Goal: Transaction & Acquisition: Purchase product/service

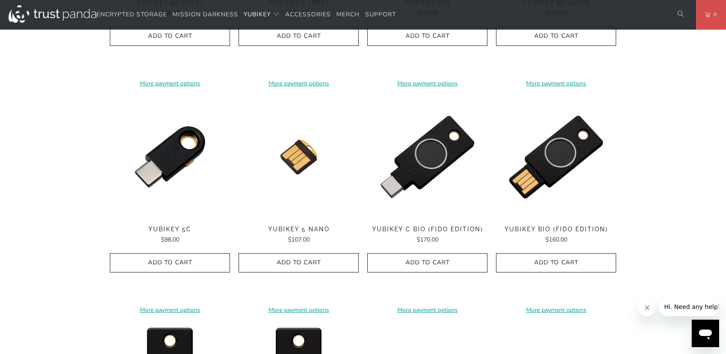
scroll to position [515, 0]
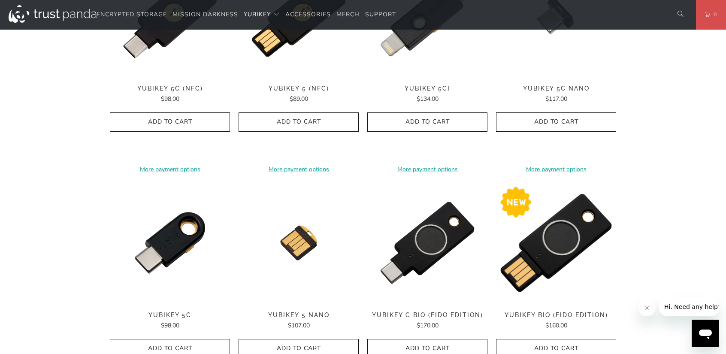
click at [568, 227] on img at bounding box center [556, 243] width 120 height 120
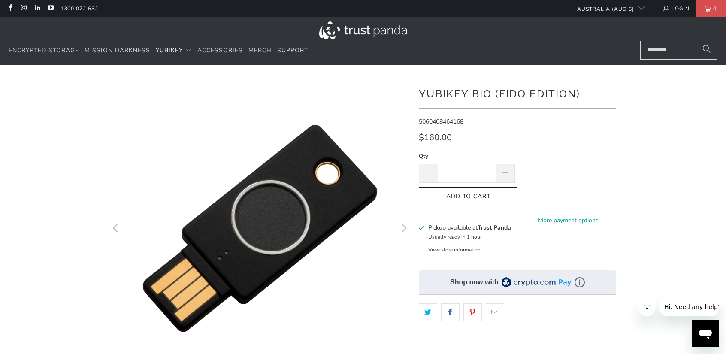
click at [471, 248] on button "View store information" at bounding box center [454, 249] width 52 height 7
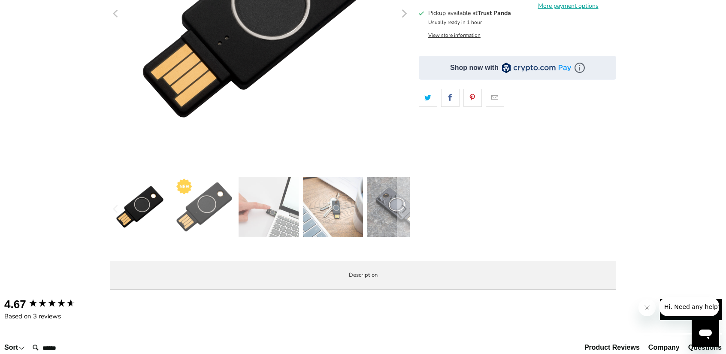
scroll to position [86, 0]
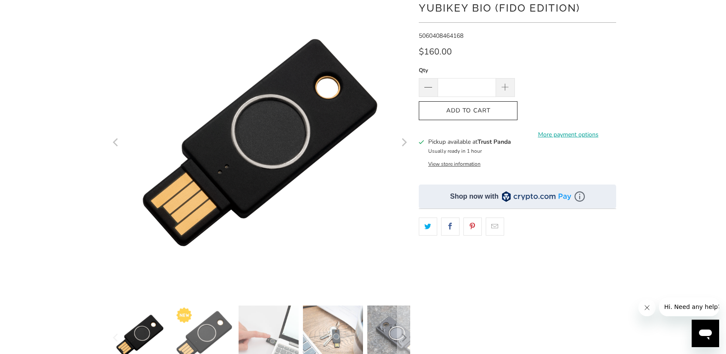
click at [464, 163] on button "View store information" at bounding box center [454, 163] width 52 height 7
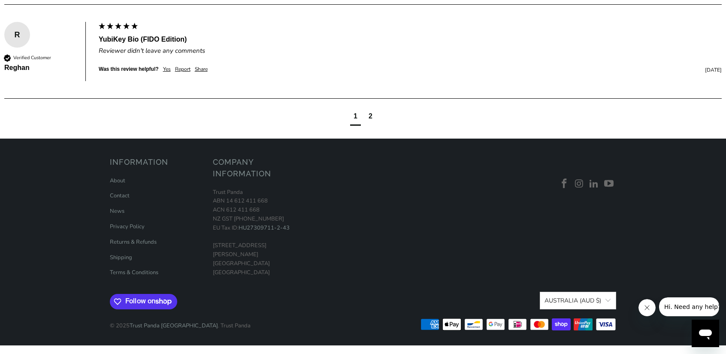
scroll to position [831, 0]
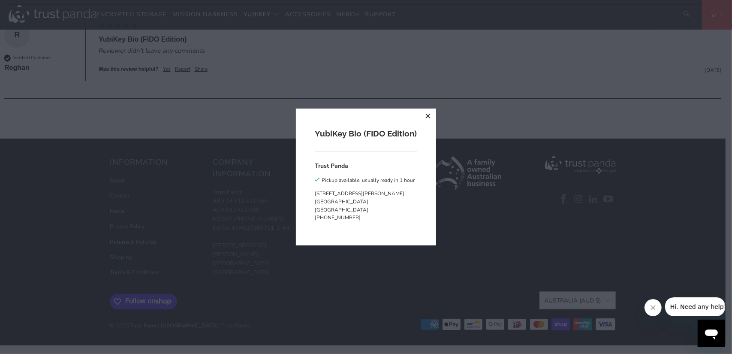
drag, startPoint x: 732, startPoint y: 97, endPoint x: 724, endPoint y: 284, distance: 187.6
click at [470, 165] on div "YubiKey Bio (FIDO Edition) Trust Panda Pickup available, usually ready in 1 hou…" at bounding box center [366, 177] width 732 height 354
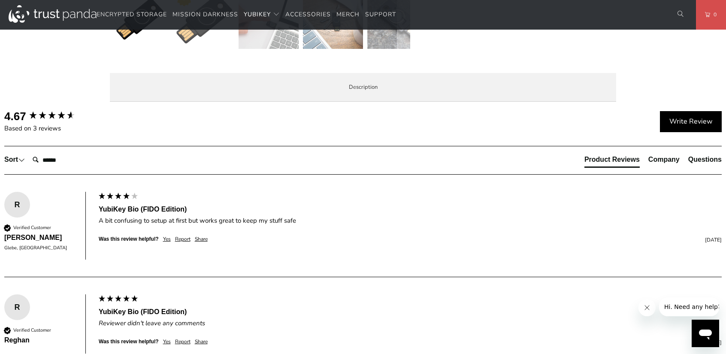
scroll to position [145, 0]
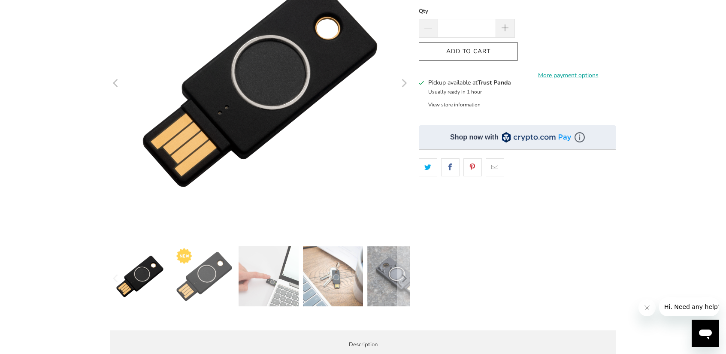
click at [282, 276] on img at bounding box center [268, 276] width 60 height 60
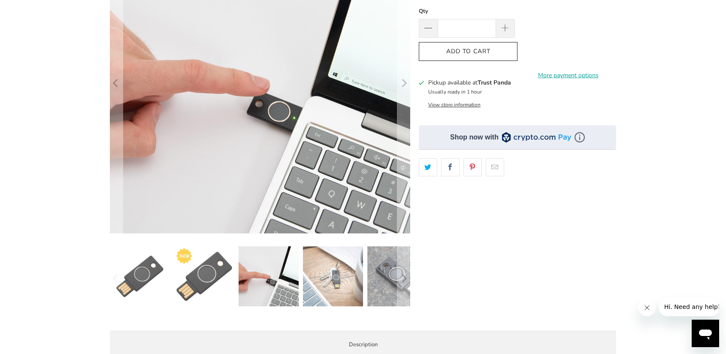
click at [364, 280] on div at bounding box center [260, 278] width 300 height 64
click at [373, 278] on img at bounding box center [397, 276] width 60 height 60
